Goal: Task Accomplishment & Management: Use online tool/utility

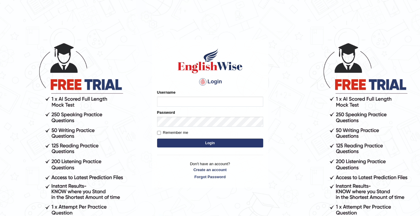
click at [170, 158] on div "Login Please fix the following errors: Username Password Remember me Login Don'…" at bounding box center [210, 114] width 116 height 148
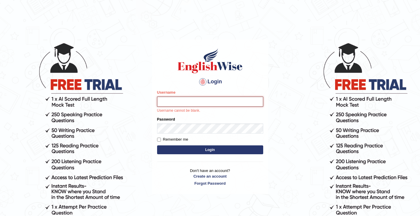
click at [168, 103] on input "Username" at bounding box center [210, 101] width 106 height 10
type input "Tshering_Phuntsho2025"
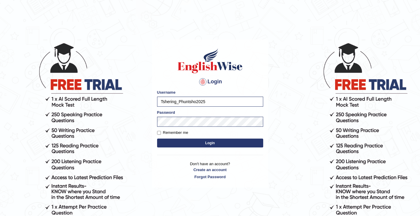
click at [206, 141] on button "Login" at bounding box center [210, 142] width 106 height 9
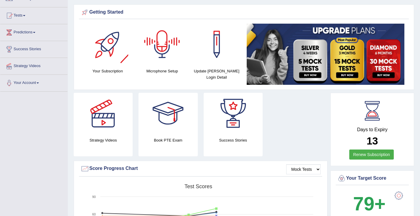
scroll to position [59, 0]
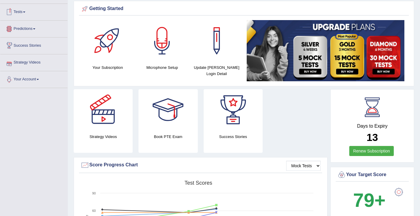
click at [25, 12] on span at bounding box center [24, 12] width 2 height 1
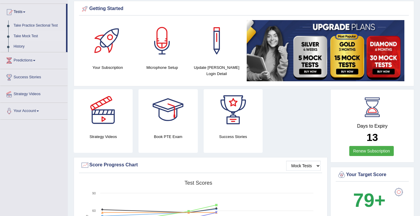
click at [25, 37] on link "Take Mock Test" at bounding box center [38, 36] width 55 height 11
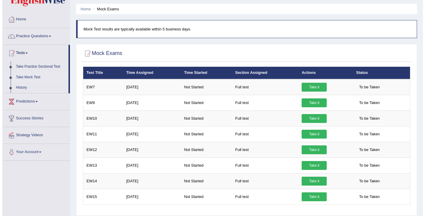
scroll to position [59, 0]
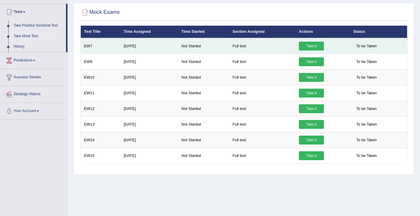
click at [313, 44] on link "Take it" at bounding box center [311, 46] width 25 height 9
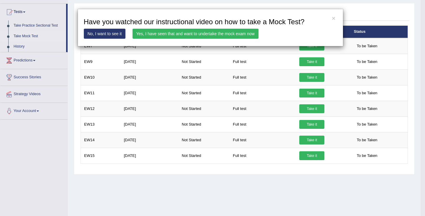
click at [174, 33] on link "Yes, I have seen that and want to undertake the mock exam now" at bounding box center [195, 34] width 126 height 10
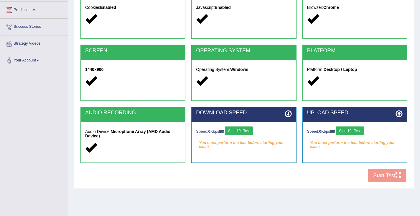
scroll to position [89, 0]
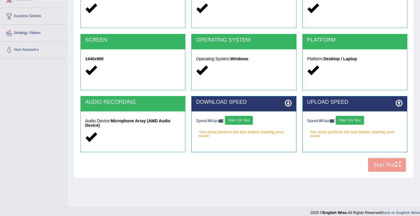
click at [243, 118] on button "Start 10s Test" at bounding box center [239, 120] width 28 height 9
click at [351, 120] on button "Start 10s Test" at bounding box center [350, 120] width 28 height 9
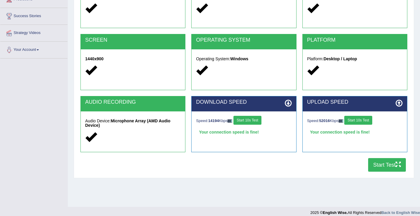
click at [381, 165] on button "Start Test" at bounding box center [388, 165] width 38 height 14
